Goal: Information Seeking & Learning: Learn about a topic

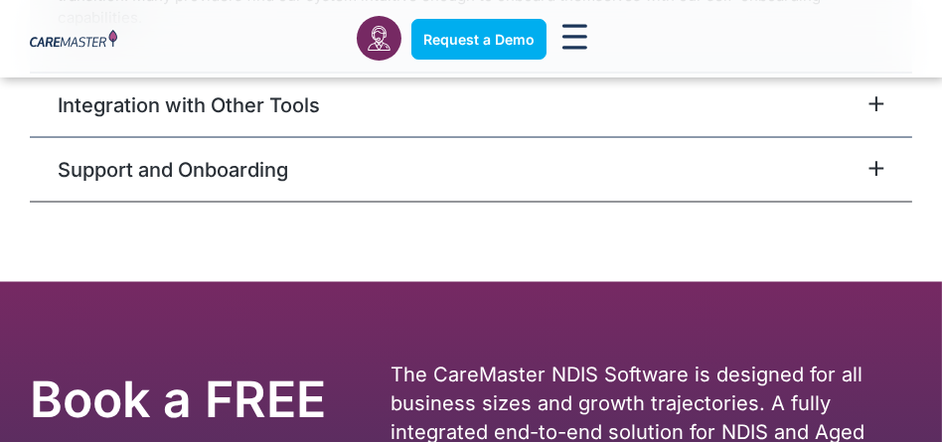
scroll to position [3579, 0]
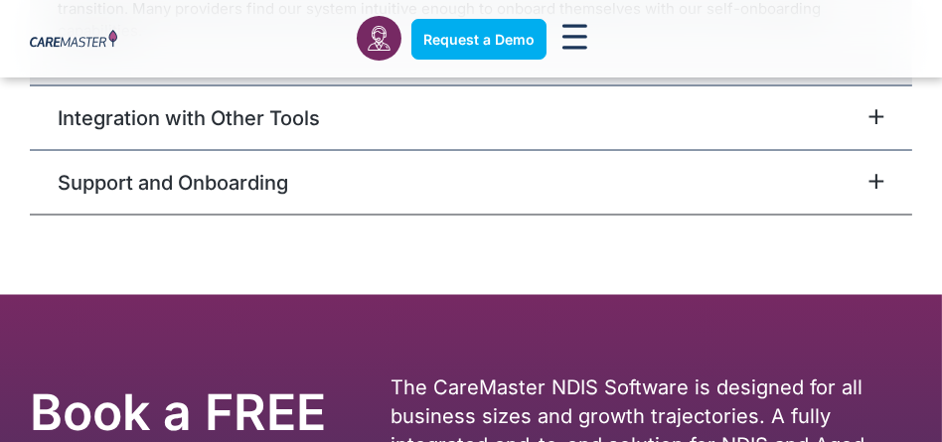
click at [876, 176] on icon at bounding box center [877, 182] width 13 height 13
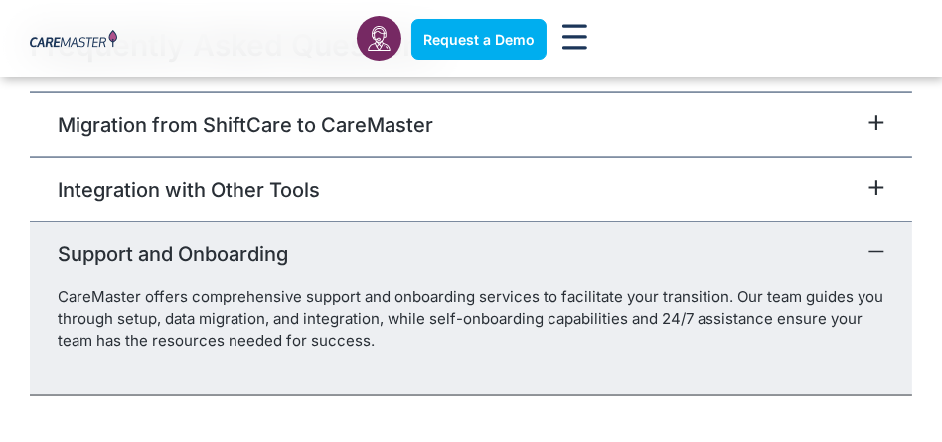
scroll to position [3334, 0]
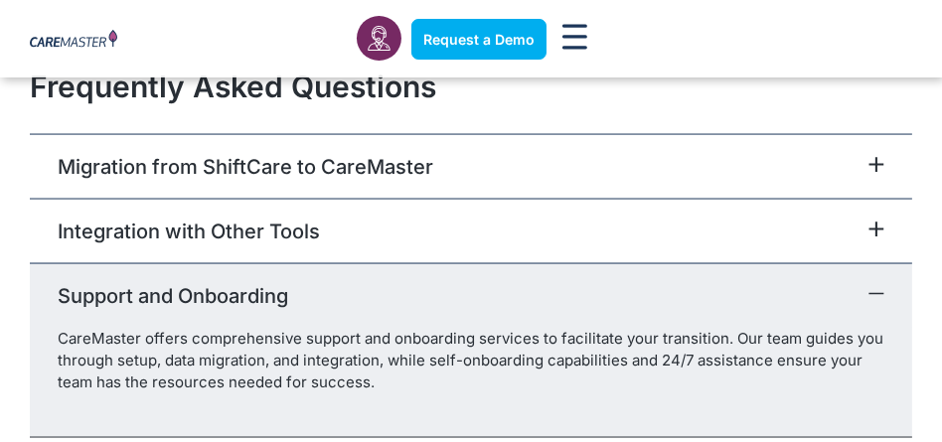
click at [873, 222] on icon at bounding box center [877, 230] width 16 height 16
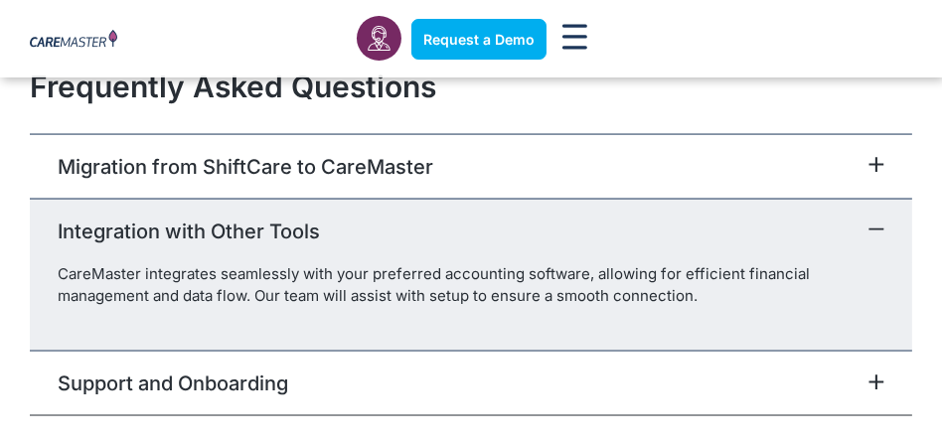
click at [874, 159] on icon at bounding box center [877, 165] width 16 height 16
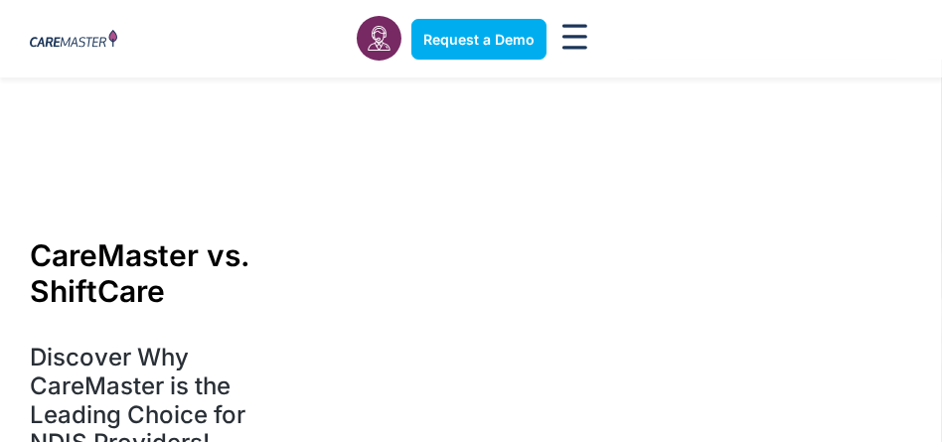
scroll to position [0, 0]
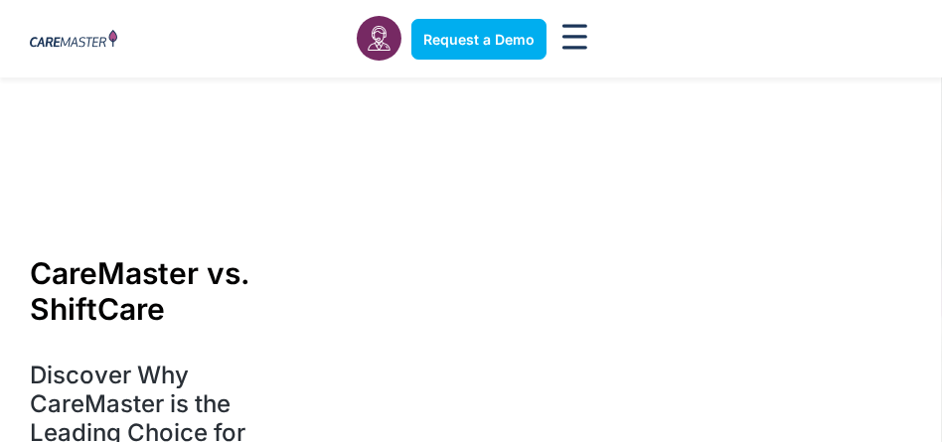
click at [586, 45] on icon "Menu Toggle" at bounding box center [575, 37] width 25 height 26
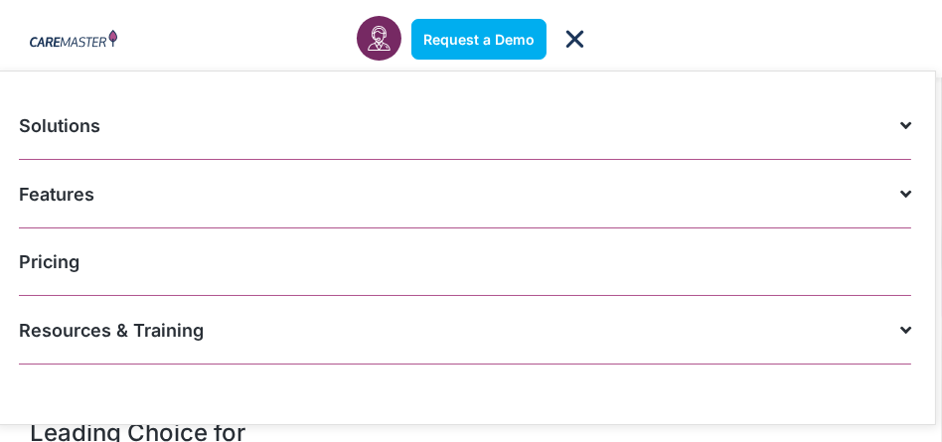
click at [900, 125] on span at bounding box center [901, 125] width 21 height 38
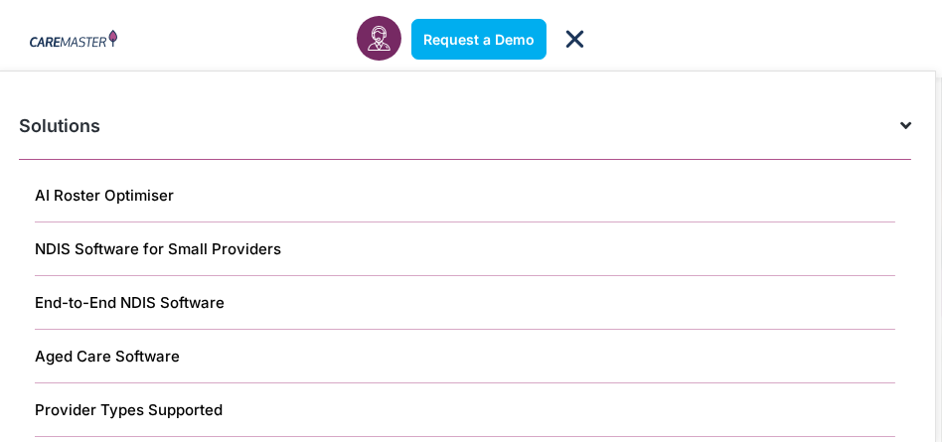
scroll to position [99, 0]
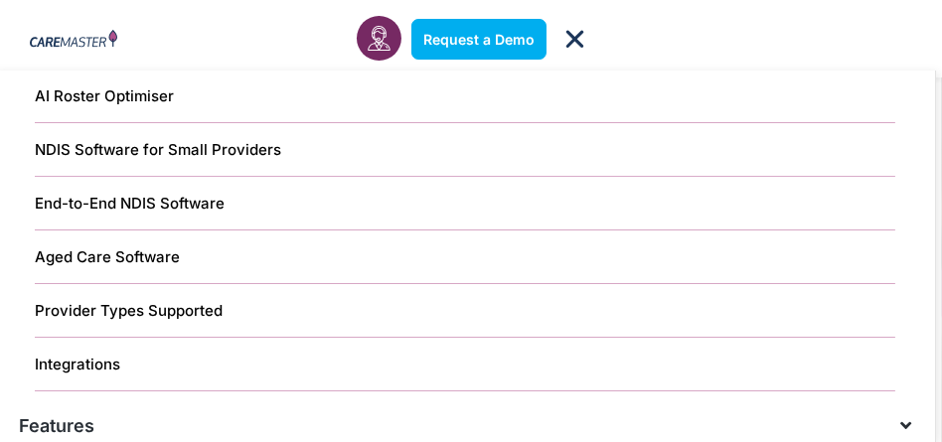
click at [155, 190] on link "End-to-End NDIS Software" at bounding box center [465, 204] width 861 height 54
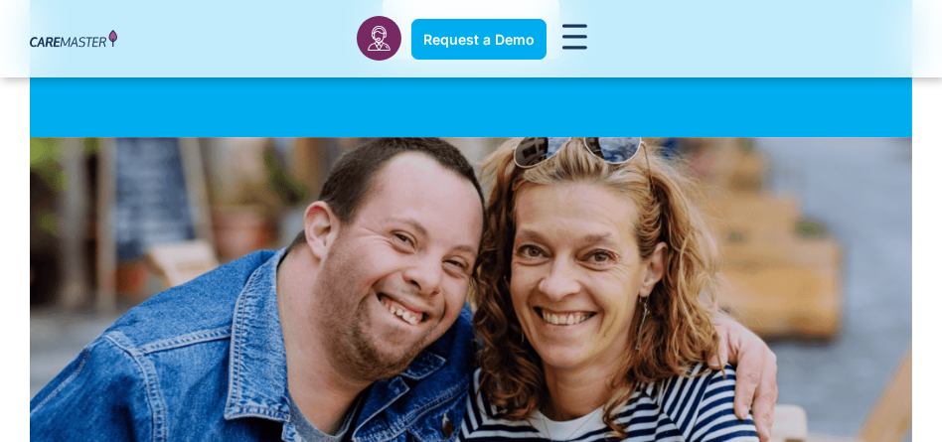
scroll to position [6262, 0]
